Goal: Task Accomplishment & Management: Complete application form

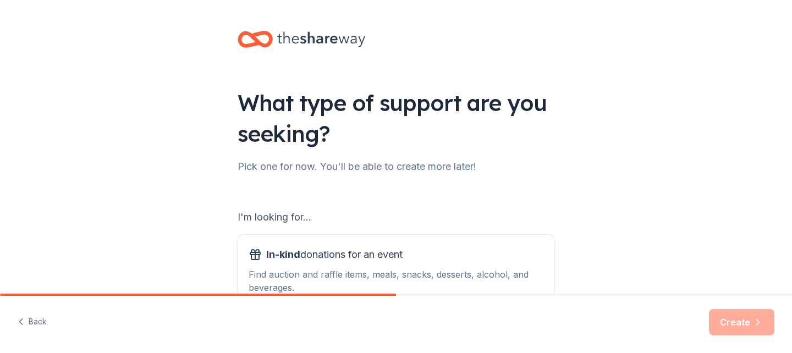
scroll to position [114, 0]
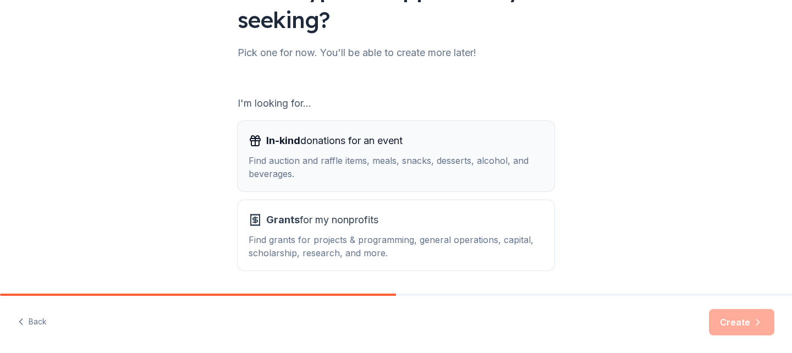
click at [374, 155] on div "Find auction and raffle items, meals, snacks, desserts, alcohol, and beverages." at bounding box center [396, 167] width 295 height 26
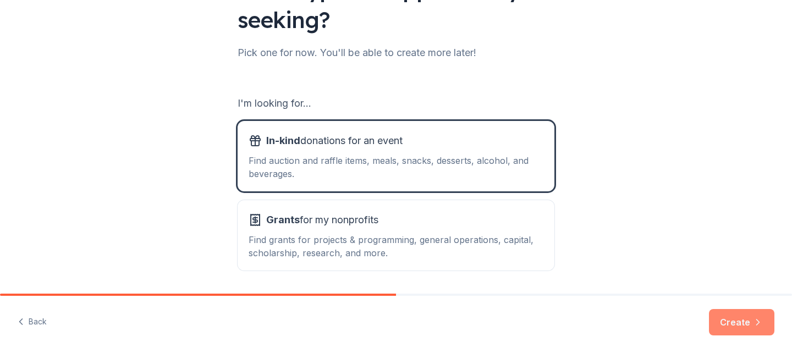
click at [733, 318] on button "Create" at bounding box center [741, 322] width 65 height 26
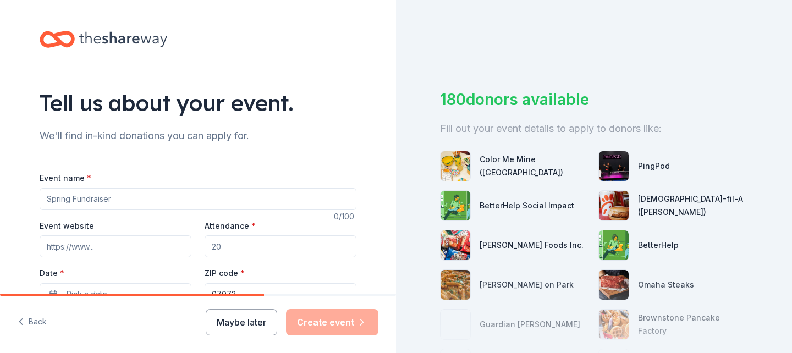
click at [146, 202] on input "Event name *" at bounding box center [198, 199] width 317 height 22
type input "V"
type input "8th Grade Volleyball Game and Tricky Tray"
click at [119, 243] on input "Event website" at bounding box center [116, 246] width 152 height 22
type input "[DATE]"
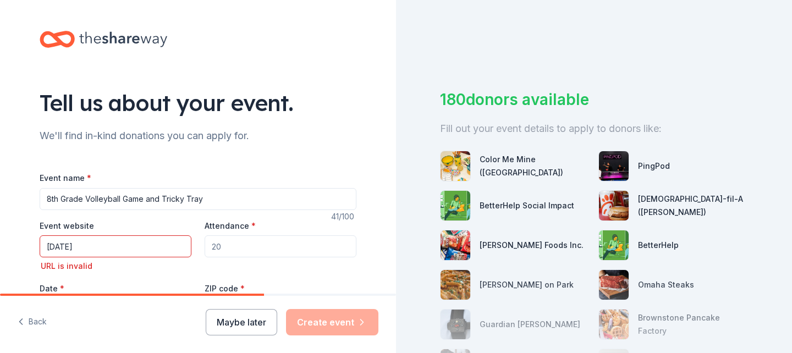
click at [250, 250] on input "Attendance *" at bounding box center [281, 246] width 152 height 22
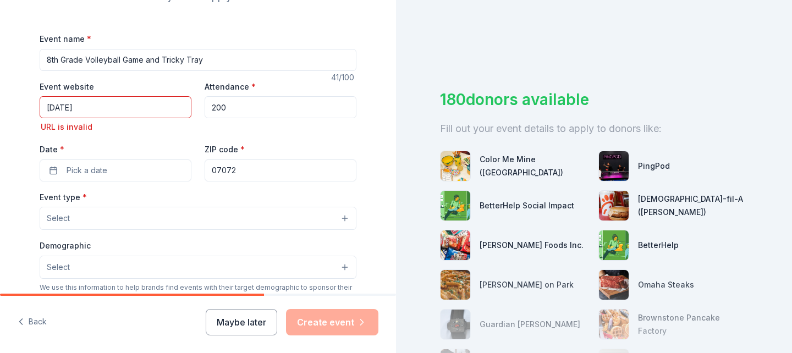
scroll to position [138, 0]
type input "200"
click at [100, 111] on input "[DATE]" at bounding box center [116, 108] width 152 height 22
type input "1"
type input "[DOMAIN_NAME]"
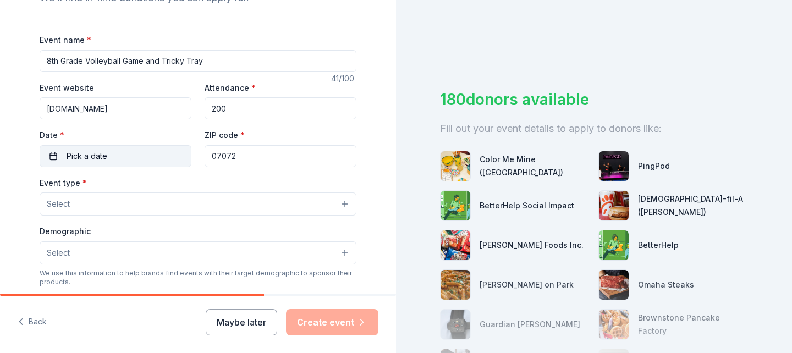
click at [94, 171] on div "Event name * 8th Grade Volleyball Game and Tricky Tray 41 /100 Event website [D…" at bounding box center [198, 287] width 317 height 508
click at [92, 161] on span "Pick a date" at bounding box center [87, 156] width 41 height 13
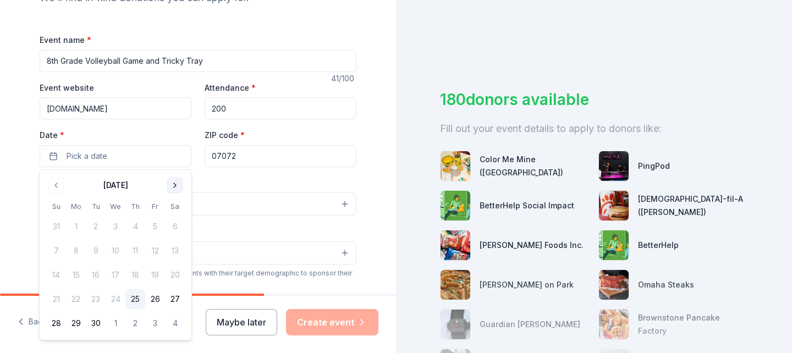
click at [179, 188] on button "Go to next month" at bounding box center [174, 185] width 15 height 15
click at [155, 296] on button "23" at bounding box center [155, 299] width 20 height 20
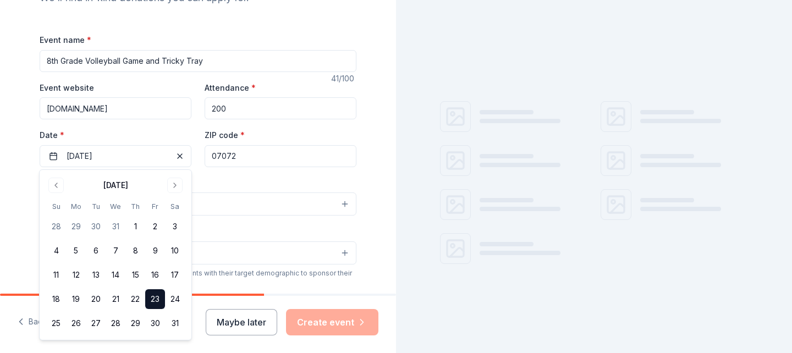
click at [229, 182] on div "Event type * Select" at bounding box center [198, 196] width 317 height 40
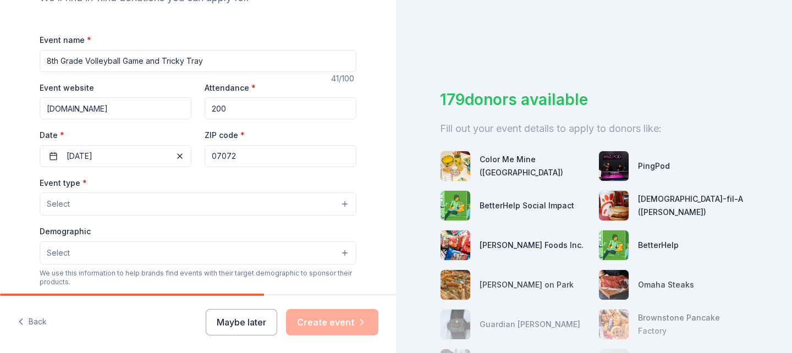
click at [153, 211] on button "Select" at bounding box center [198, 204] width 317 height 23
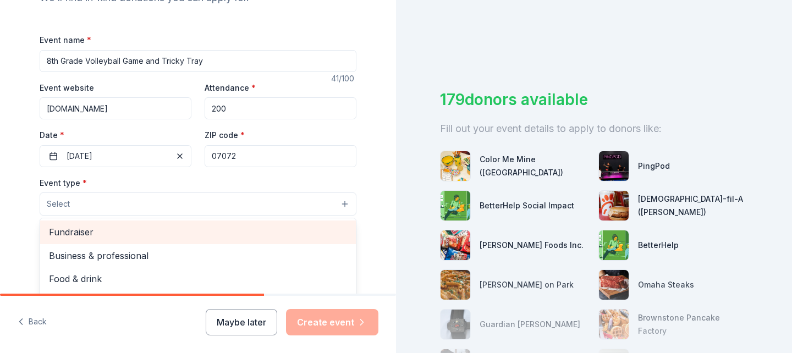
click at [147, 233] on span "Fundraiser" at bounding box center [198, 232] width 298 height 14
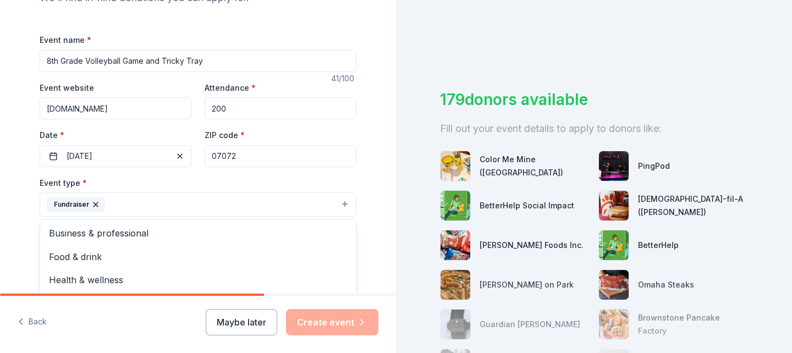
click at [364, 200] on div "Tell us about your event. We'll find in-kind donations you can apply for. Event…" at bounding box center [198, 228] width 352 height 733
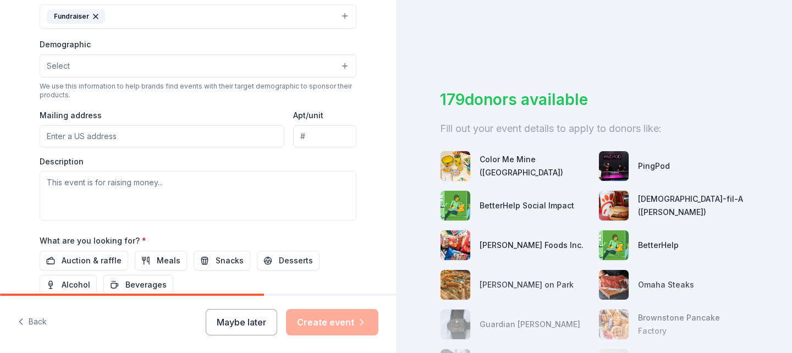
scroll to position [328, 0]
click at [88, 135] on input "Mailing address" at bounding box center [162, 135] width 245 height 22
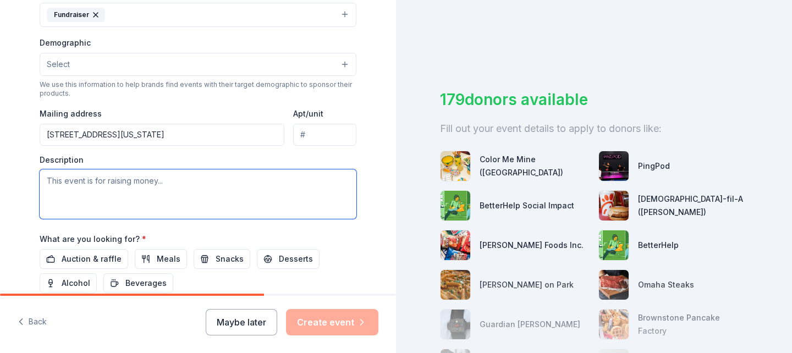
click at [311, 175] on textarea at bounding box center [198, 194] width 317 height 50
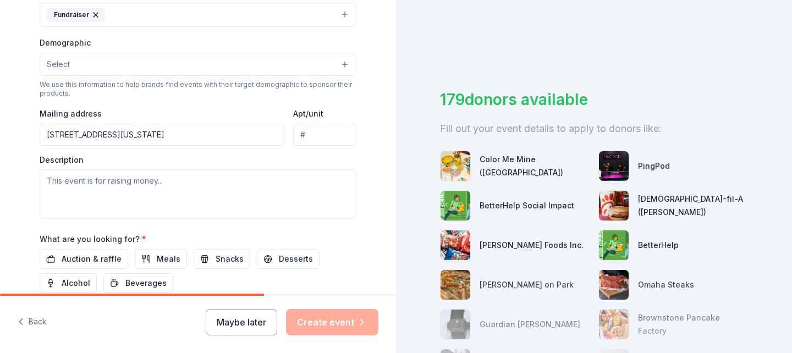
click at [137, 136] on input "[STREET_ADDRESS][US_STATE]" at bounding box center [162, 135] width 245 height 22
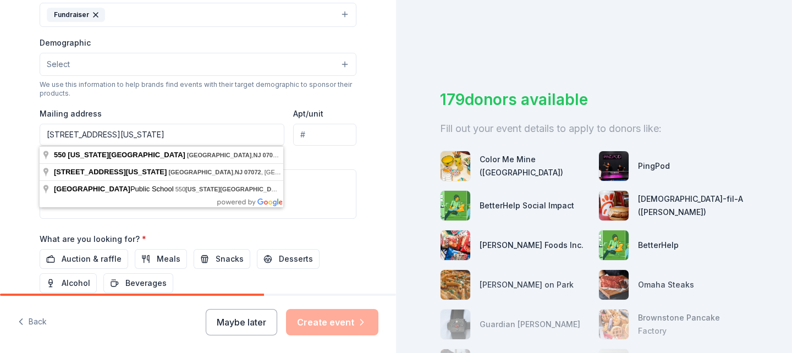
type input "[STREET_ADDRESS][US_STATE]"
click at [323, 183] on textarea at bounding box center [198, 194] width 317 height 50
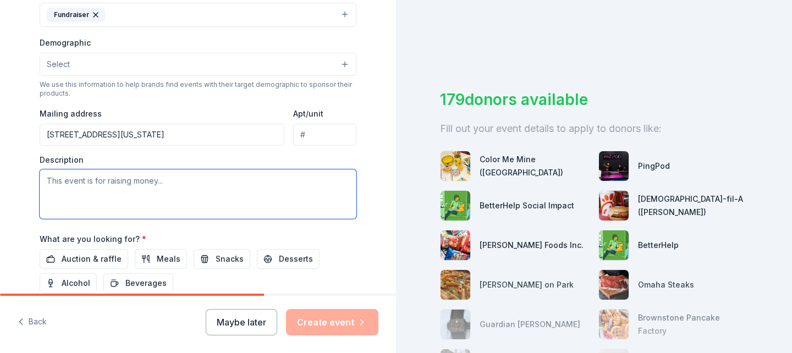
paste textarea "The Carlstadt PTA 8th Grade Dance Committee is in the process of organizing our…"
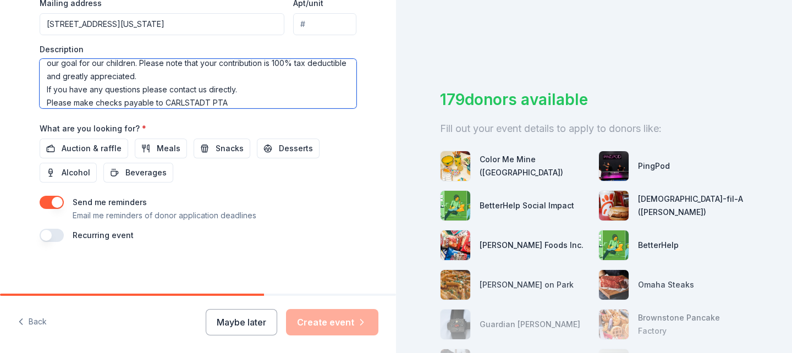
scroll to position [440, 0]
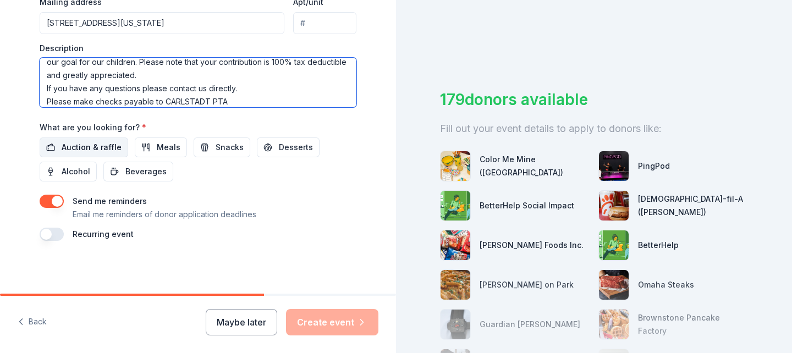
type textarea "The Carlstadt PTA 8th Grade Dance Committee is in the process of organizing our…"
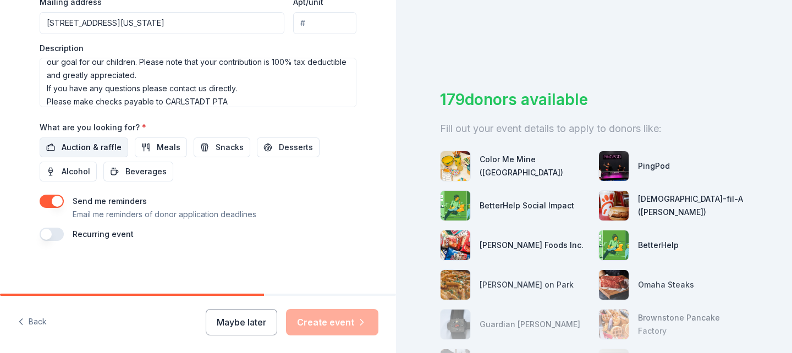
click at [76, 146] on span "Auction & raffle" at bounding box center [92, 147] width 60 height 13
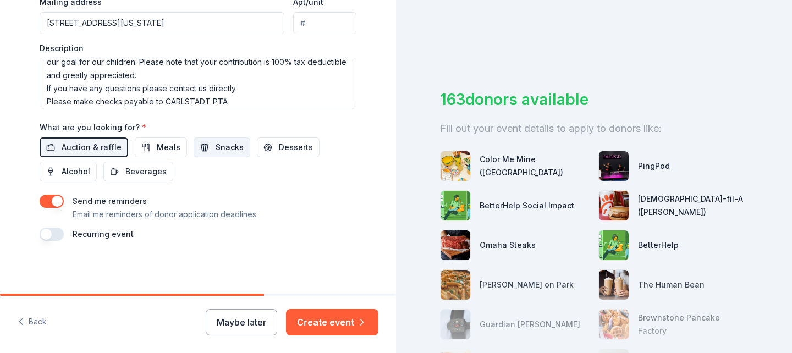
click at [216, 147] on span "Snacks" at bounding box center [230, 147] width 28 height 13
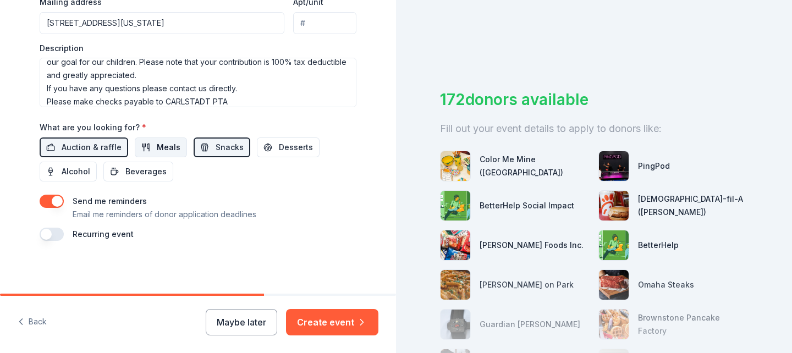
click at [157, 146] on span "Meals" at bounding box center [169, 147] width 24 height 13
click at [296, 150] on span "Desserts" at bounding box center [296, 147] width 34 height 13
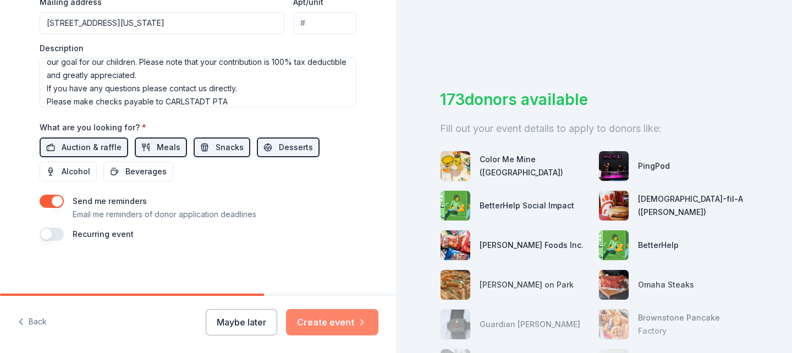
click at [336, 320] on button "Create event" at bounding box center [332, 322] width 92 height 26
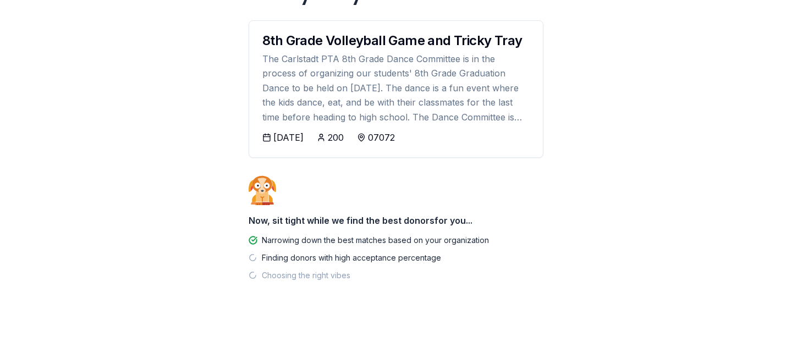
scroll to position [157, 0]
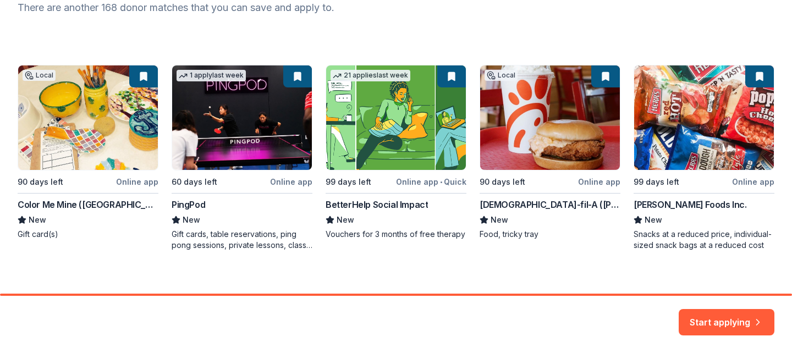
scroll to position [169, 0]
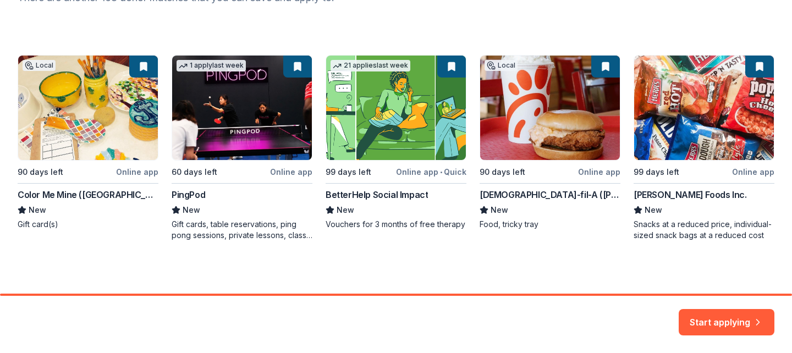
click at [91, 106] on div "Local 90 days left Online app Color Me Mine ([GEOGRAPHIC_DATA]) New Gift card(s…" at bounding box center [396, 148] width 757 height 186
click at [716, 319] on button "Start applying" at bounding box center [727, 322] width 96 height 26
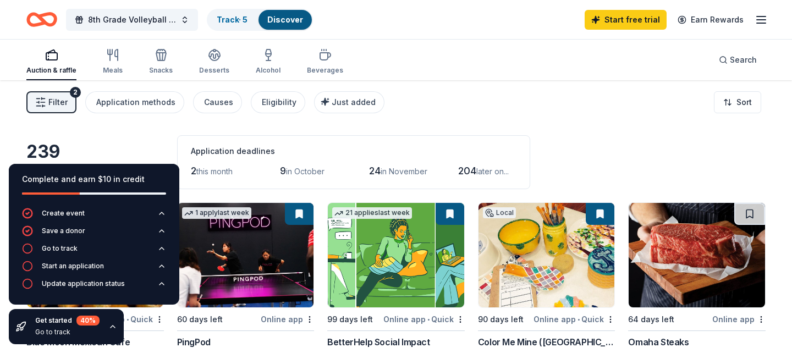
click at [530, 143] on div "Application deadlines 2 this month 9 in [DATE] in November 204 later on..." at bounding box center [353, 162] width 353 height 54
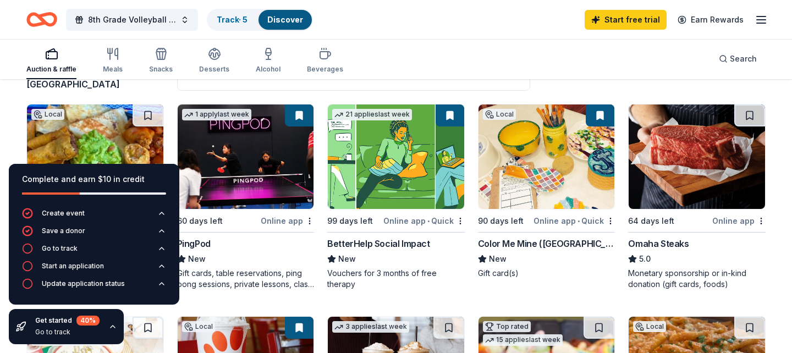
scroll to position [101, 0]
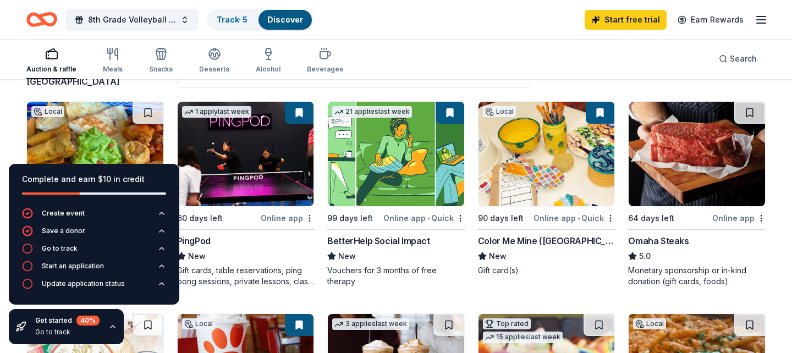
click at [112, 324] on icon "button" at bounding box center [112, 326] width 9 height 9
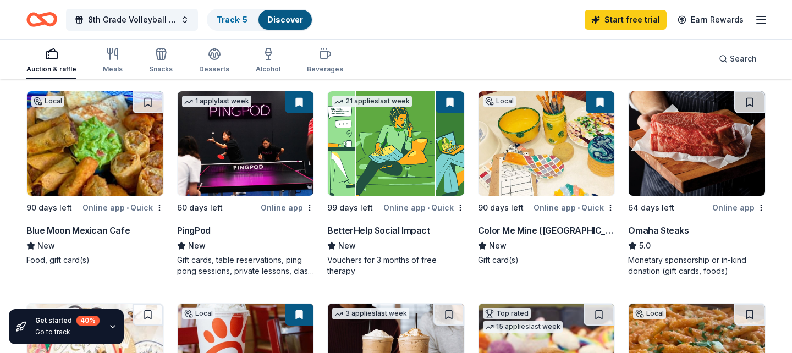
scroll to position [118, 0]
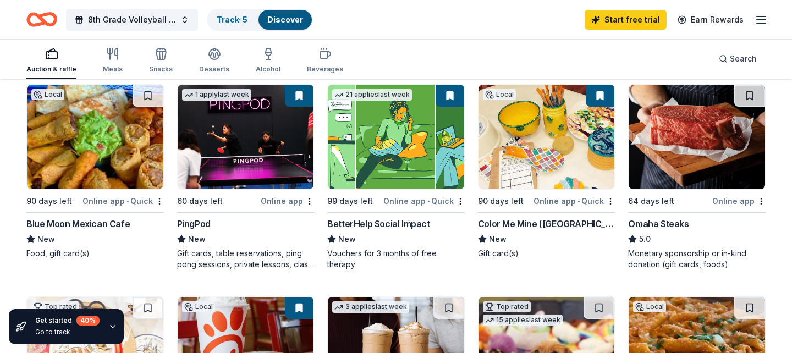
click at [668, 151] on img at bounding box center [697, 137] width 136 height 105
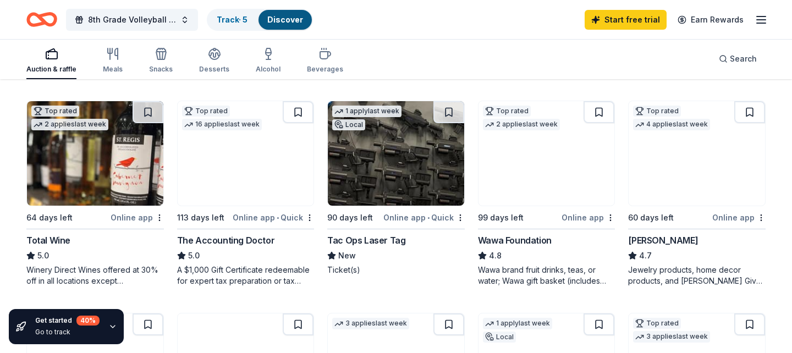
scroll to position [525, 0]
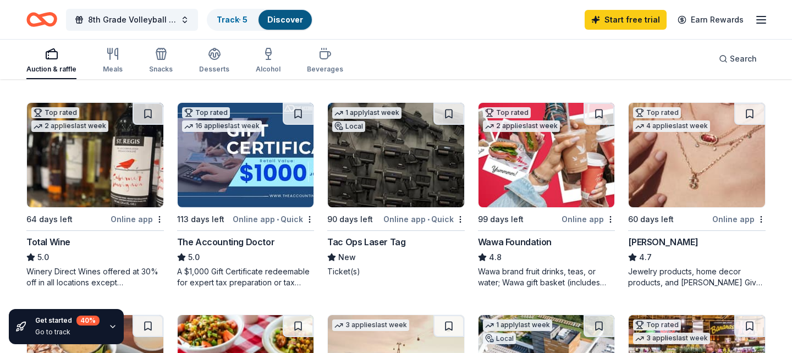
click at [689, 170] on img at bounding box center [697, 155] width 136 height 105
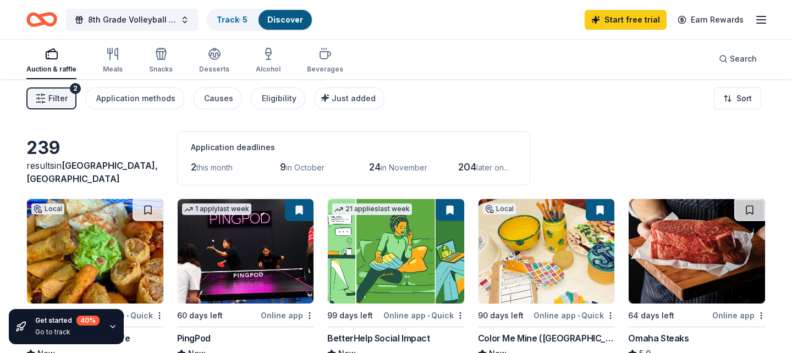
scroll to position [0, 0]
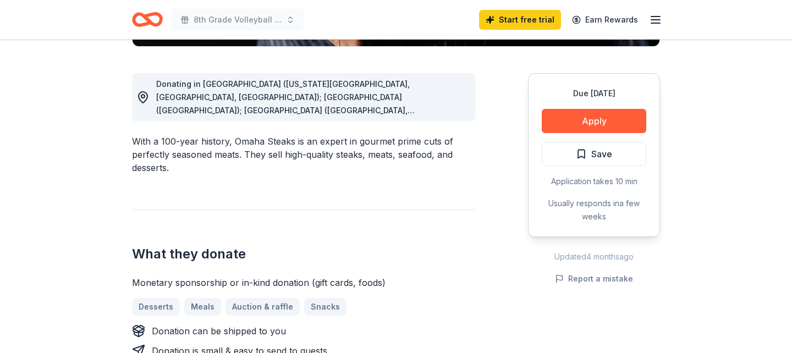
scroll to position [95, 0]
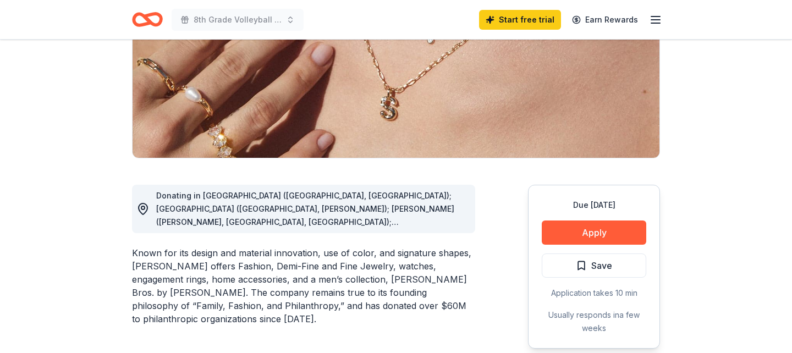
scroll to position [172, 0]
